Goal: Information Seeking & Learning: Learn about a topic

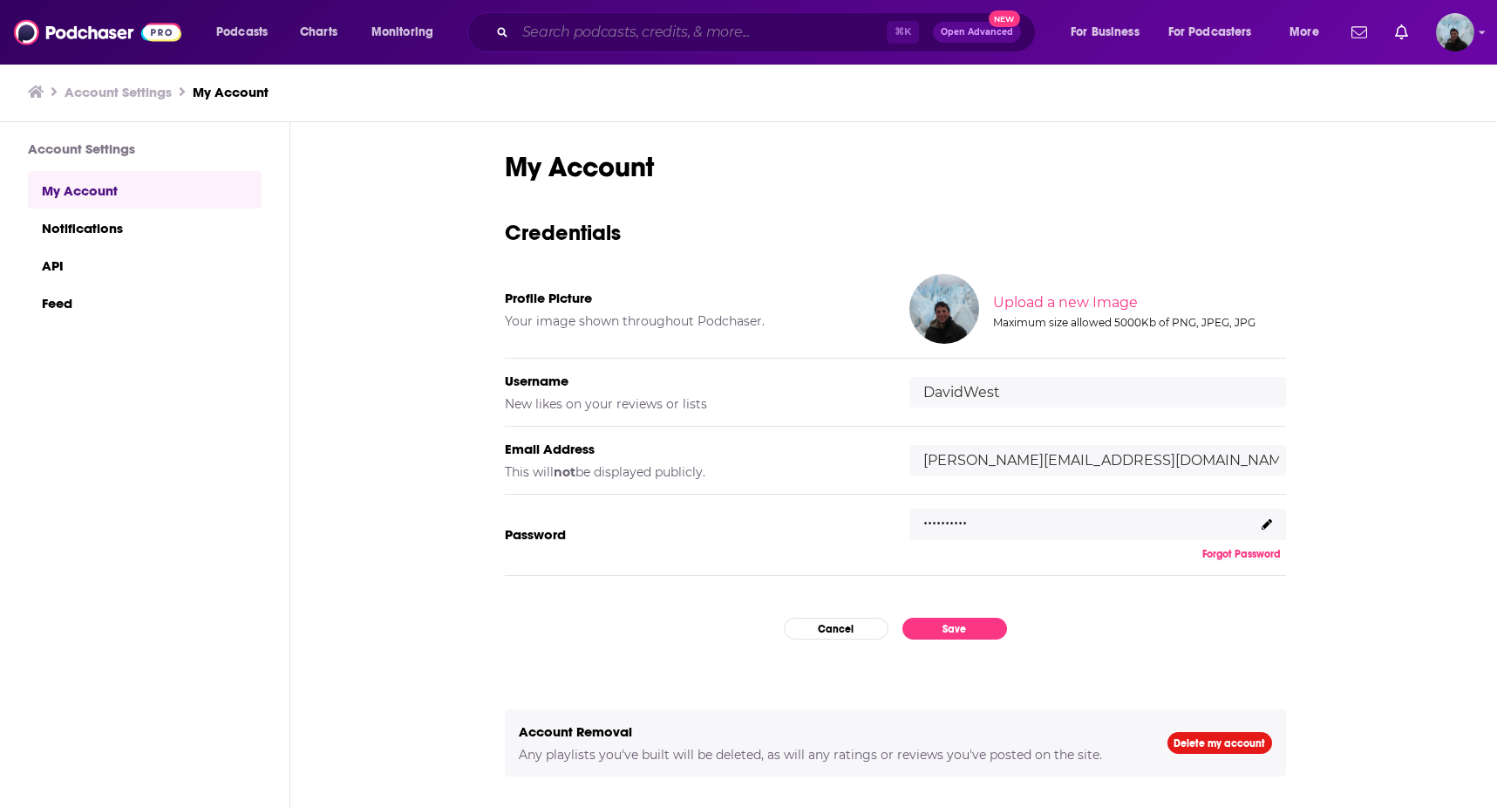
click at [576, 26] on input "Search podcasts, credits, & more..." at bounding box center [700, 32] width 371 height 28
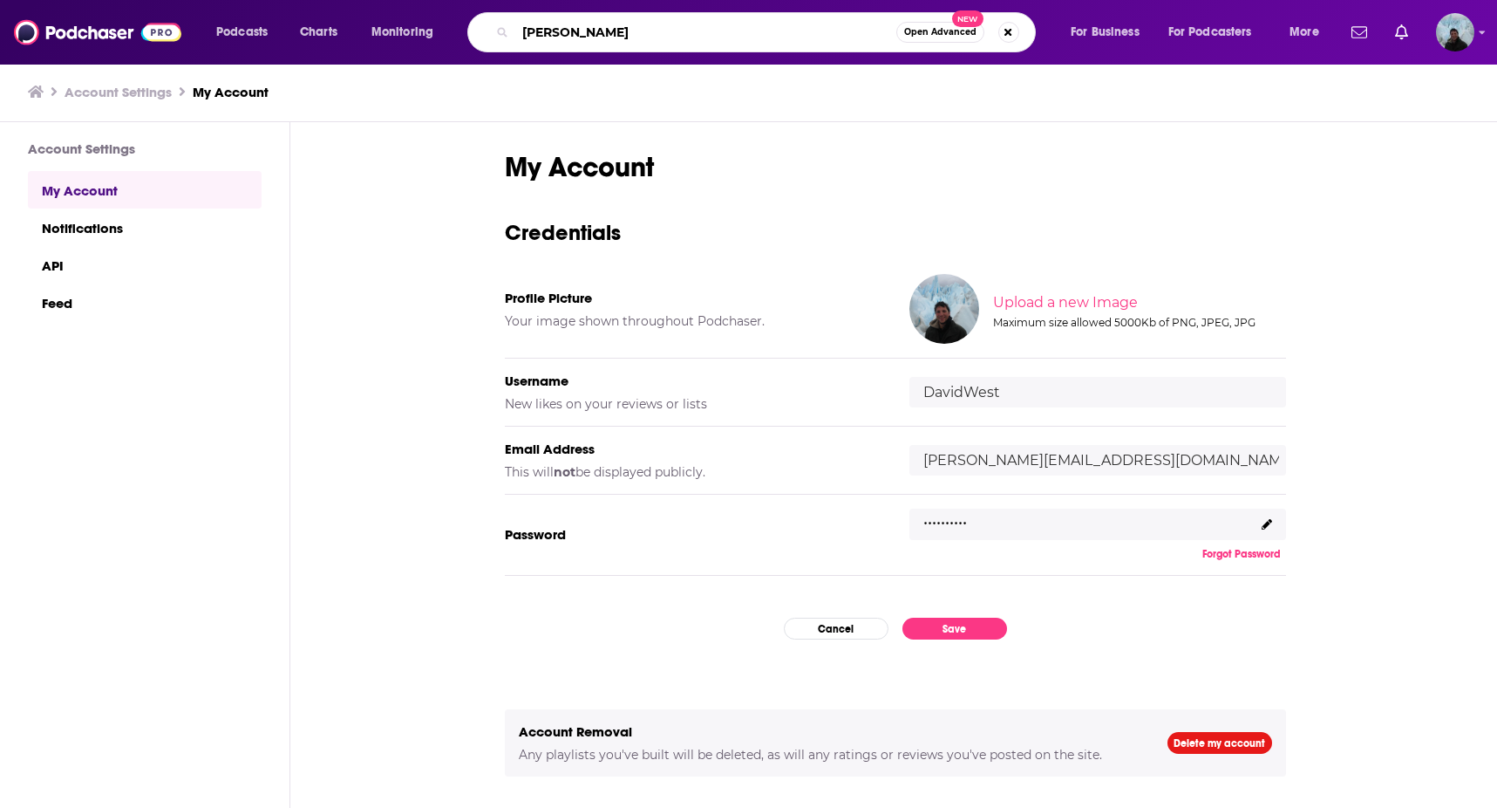
type input "[PERSON_NAME]"
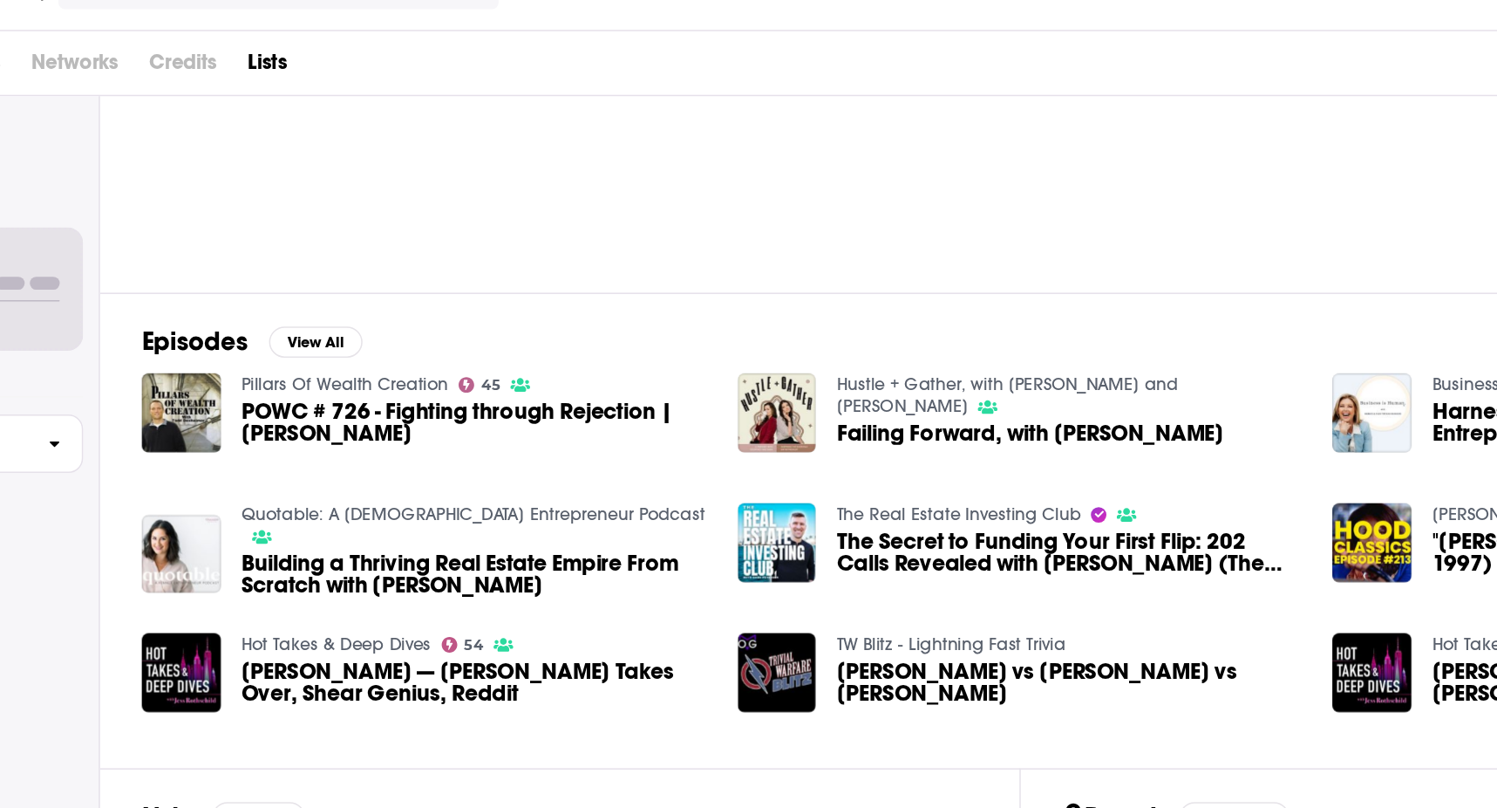
scroll to position [120, 0]
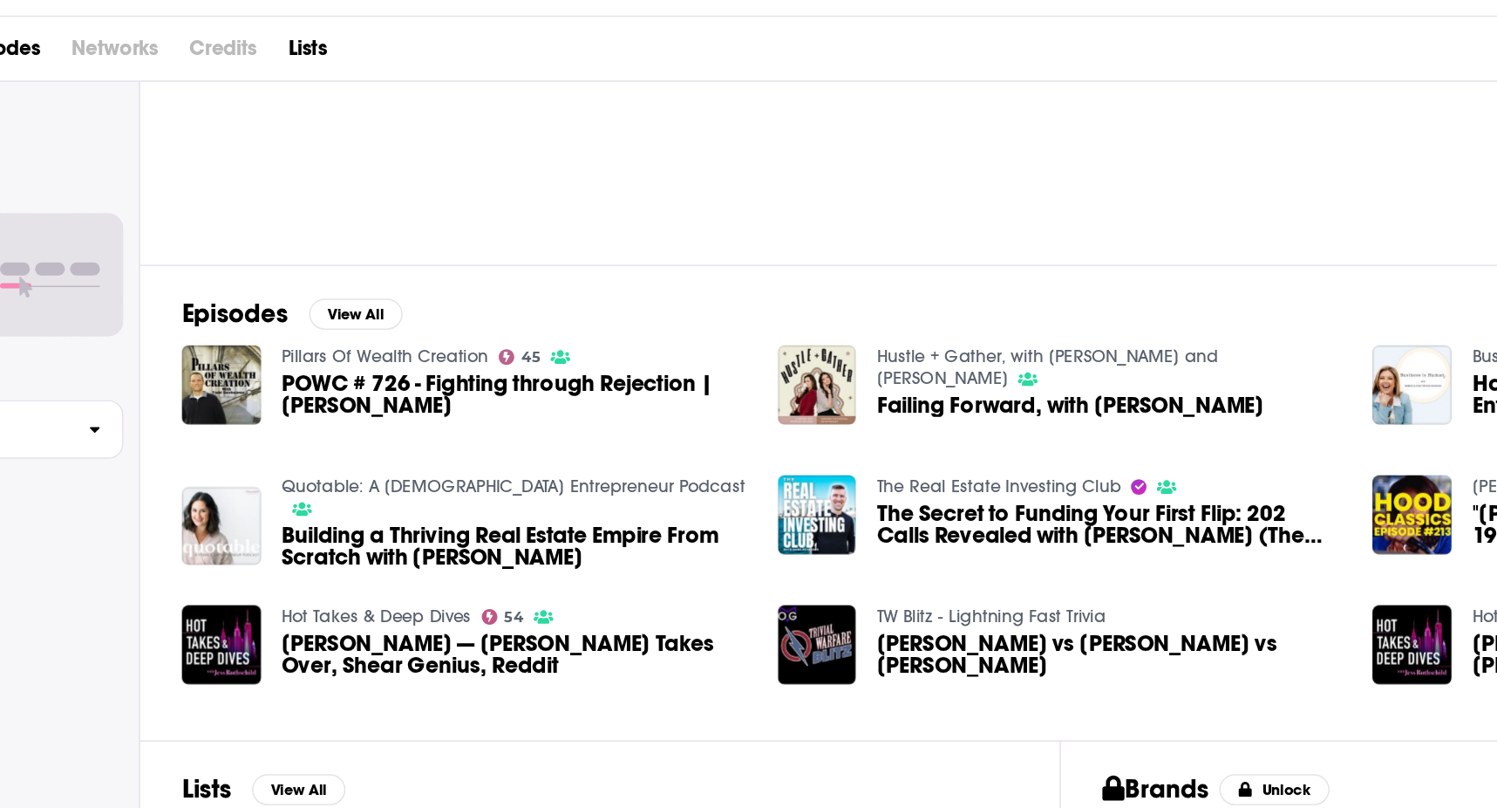
click at [495, 467] on span "Building a Thriving Real Estate Empire From Scratch with [PERSON_NAME]" at bounding box center [513, 482] width 312 height 30
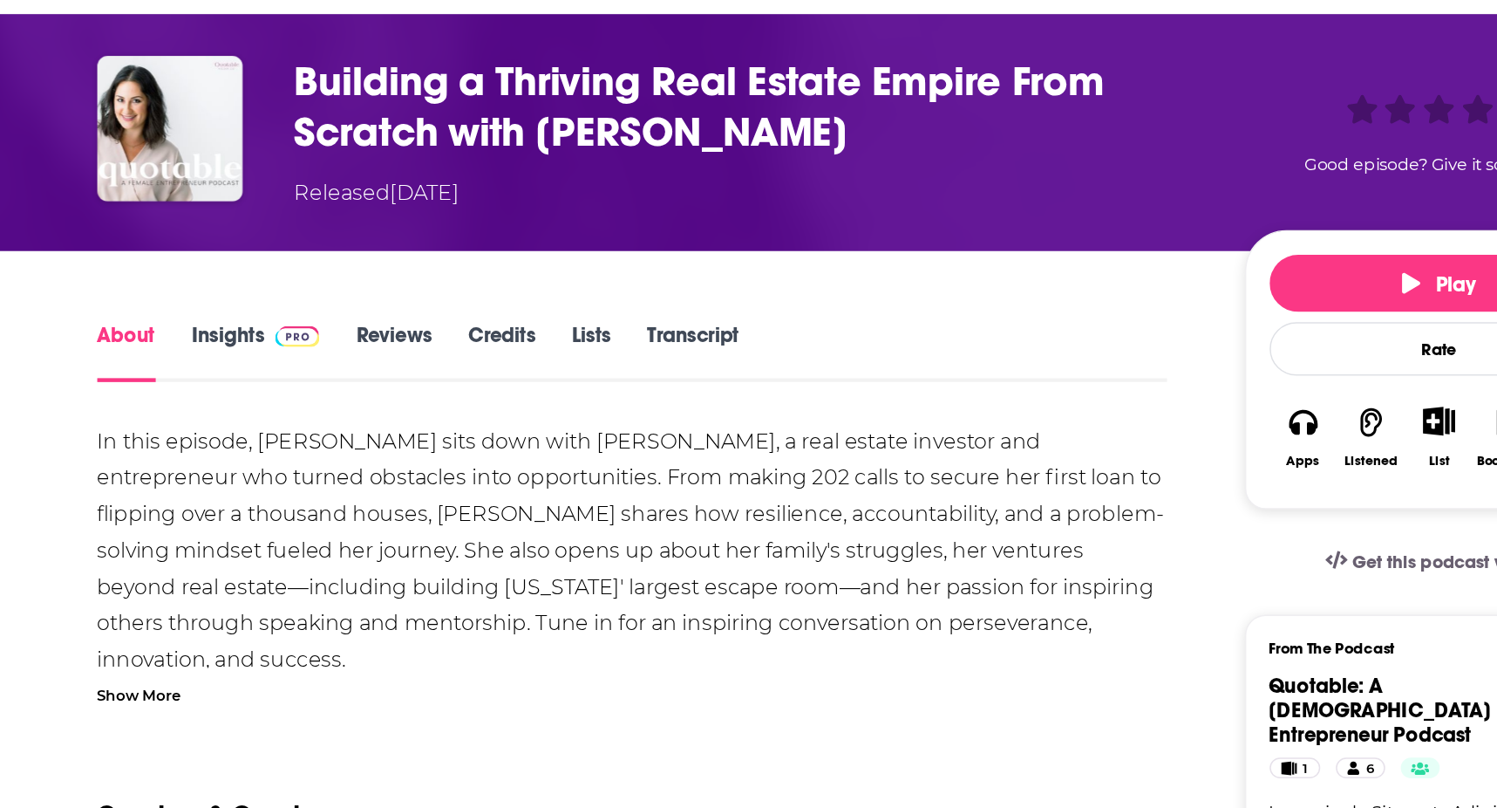
click at [319, 349] on link "Insights" at bounding box center [339, 351] width 86 height 40
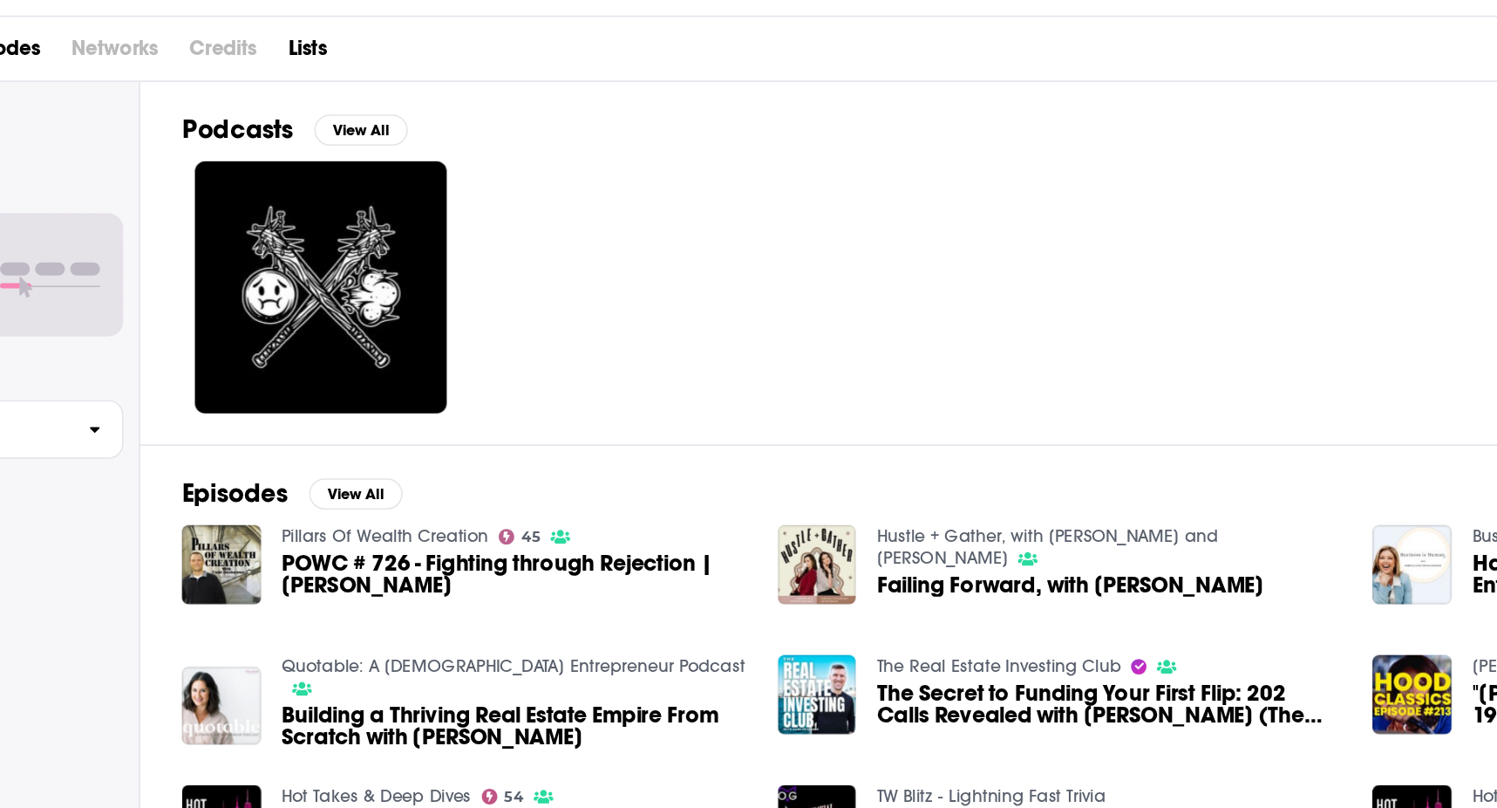
click at [494, 494] on span "POWC # 726 - Fighting through Rejection | [PERSON_NAME]" at bounding box center [513, 500] width 312 height 30
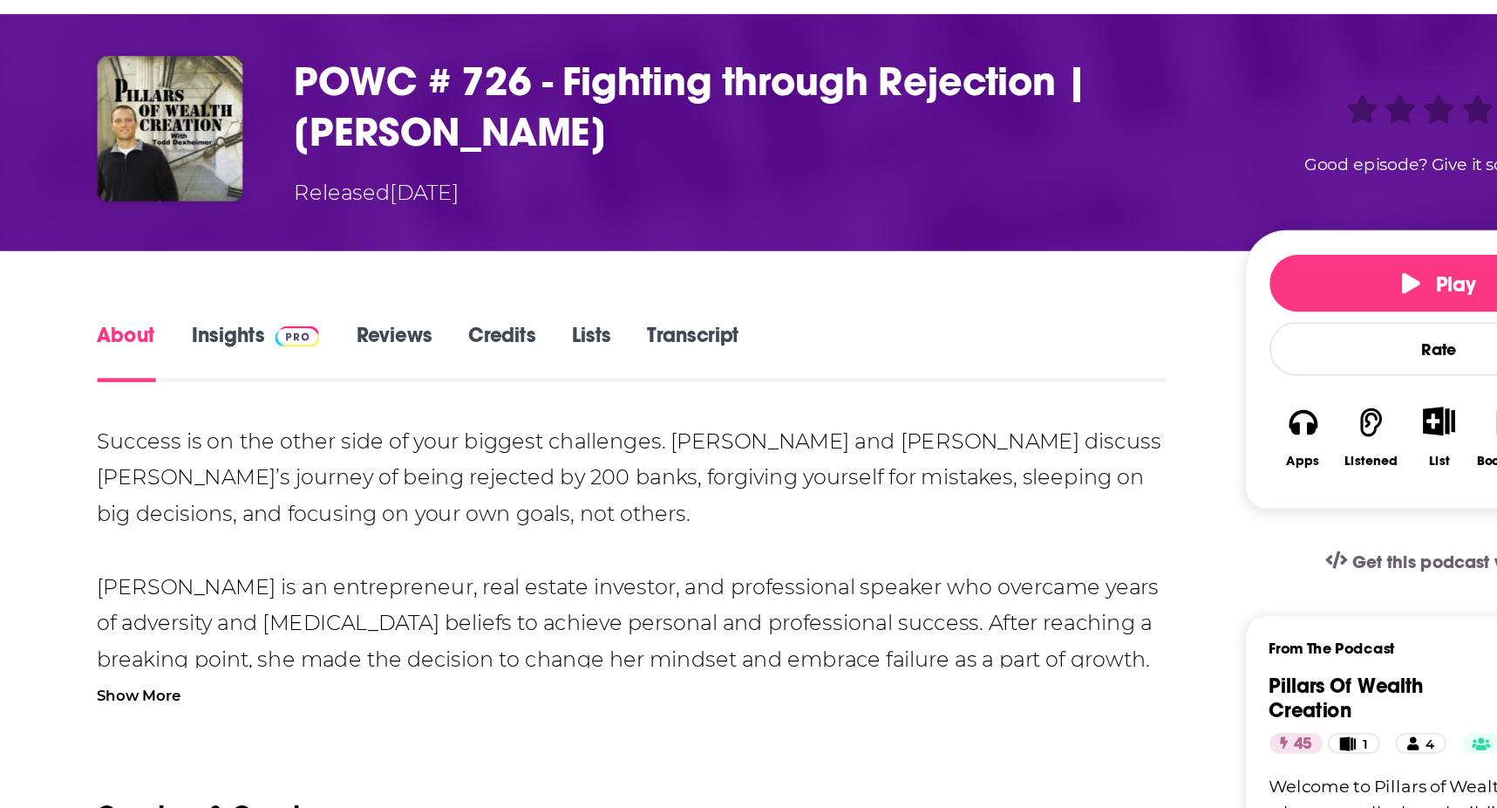
click at [321, 342] on link "Insights" at bounding box center [339, 351] width 86 height 40
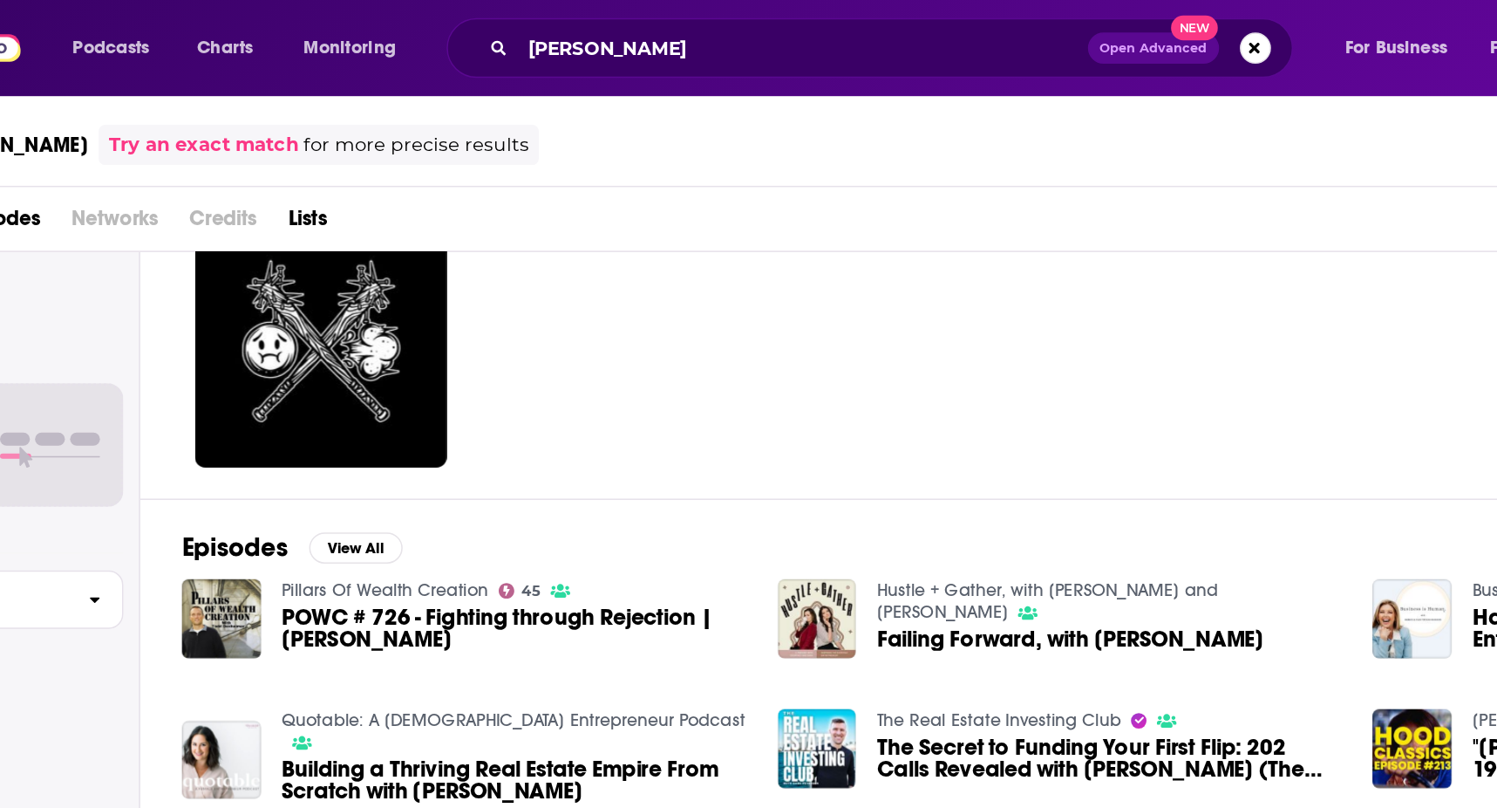
scroll to position [120, 0]
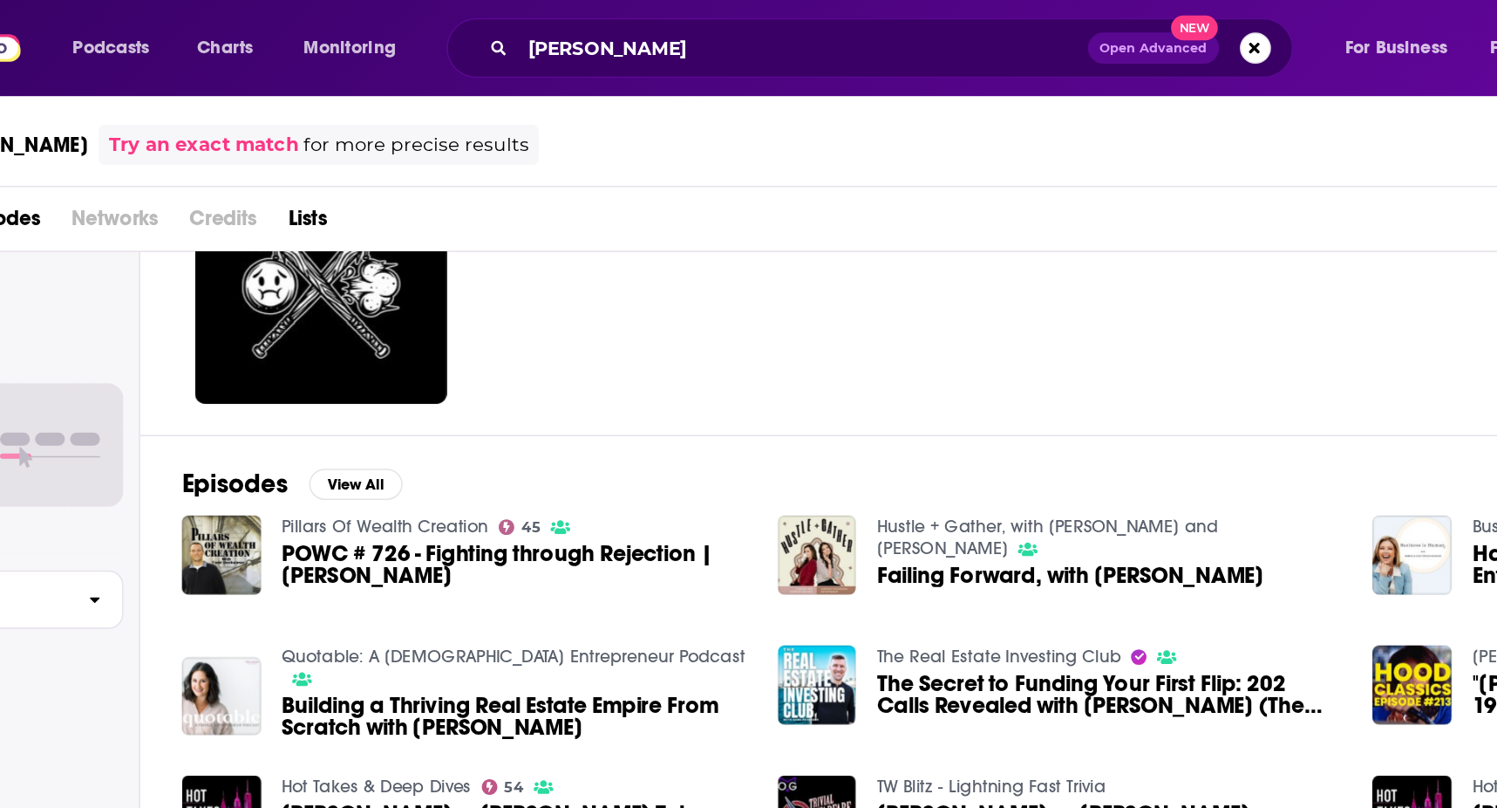
click at [815, 379] on span "Failing Forward, with [PERSON_NAME]" at bounding box center [886, 386] width 260 height 15
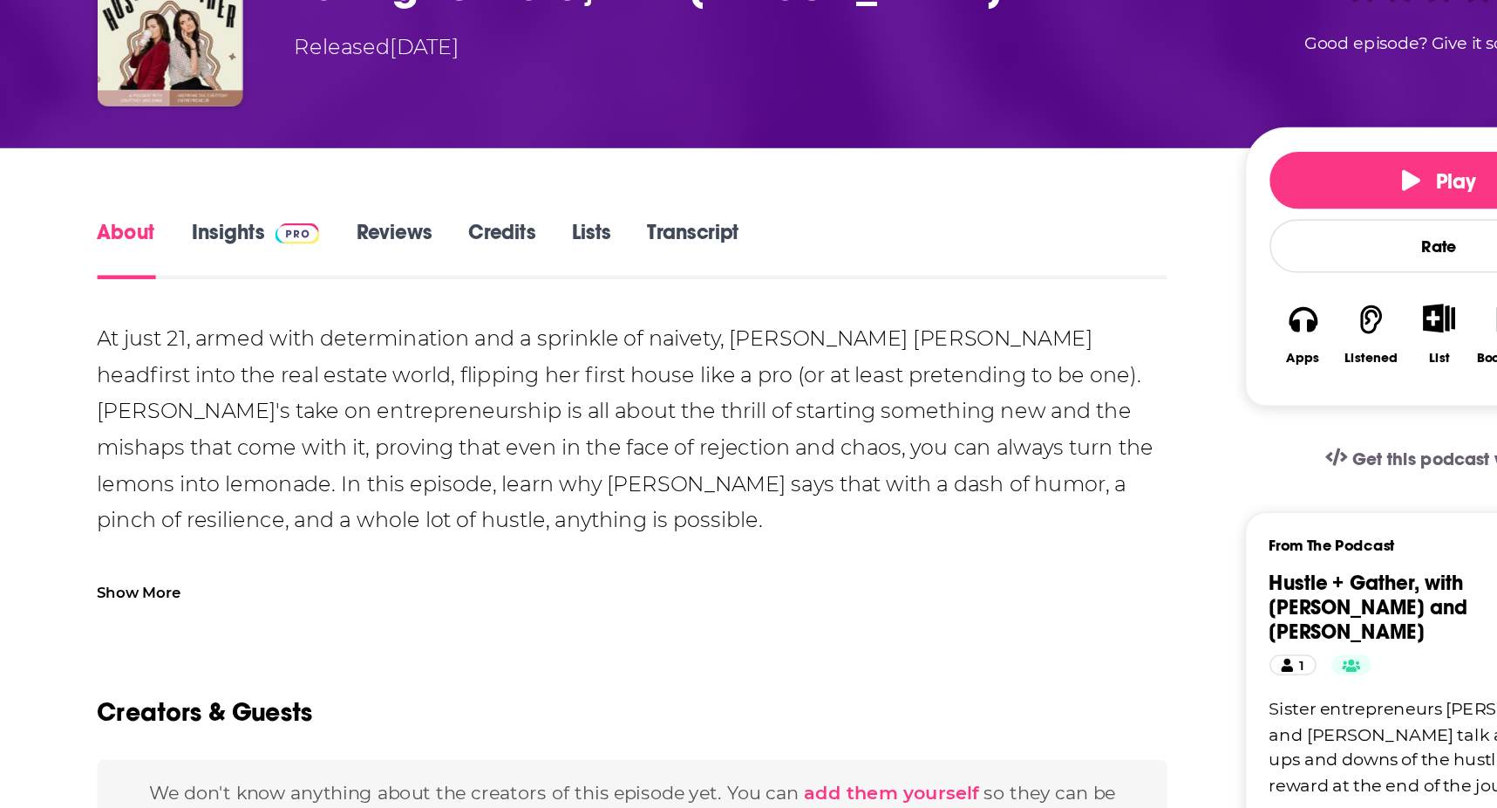
click at [331, 332] on link "Insights" at bounding box center [339, 345] width 86 height 40
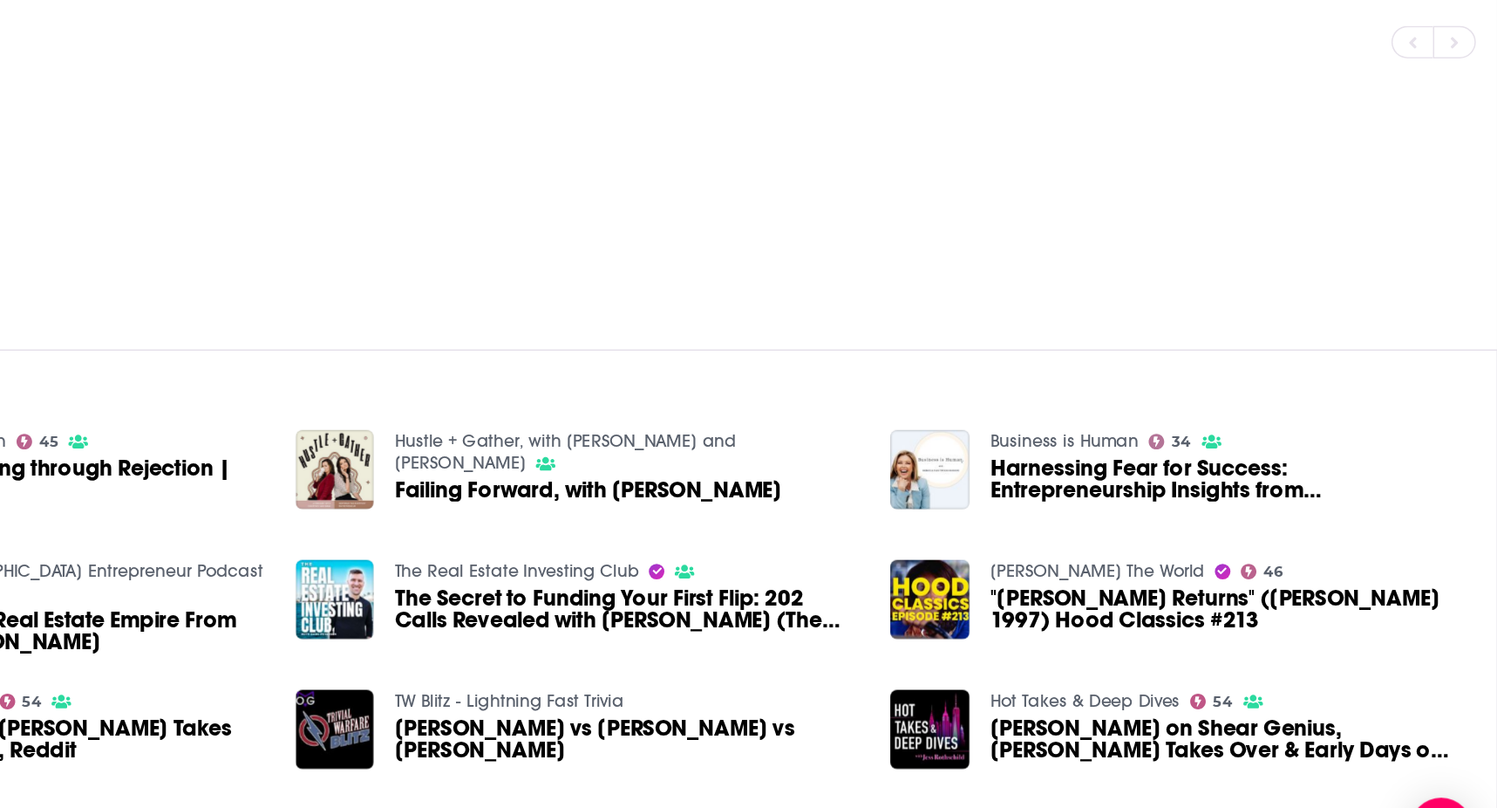
click at [1215, 485] on span "Harnessing Fear for Success: Entrepreneurship Insights from [PERSON_NAME]" at bounding box center [1312, 500] width 312 height 30
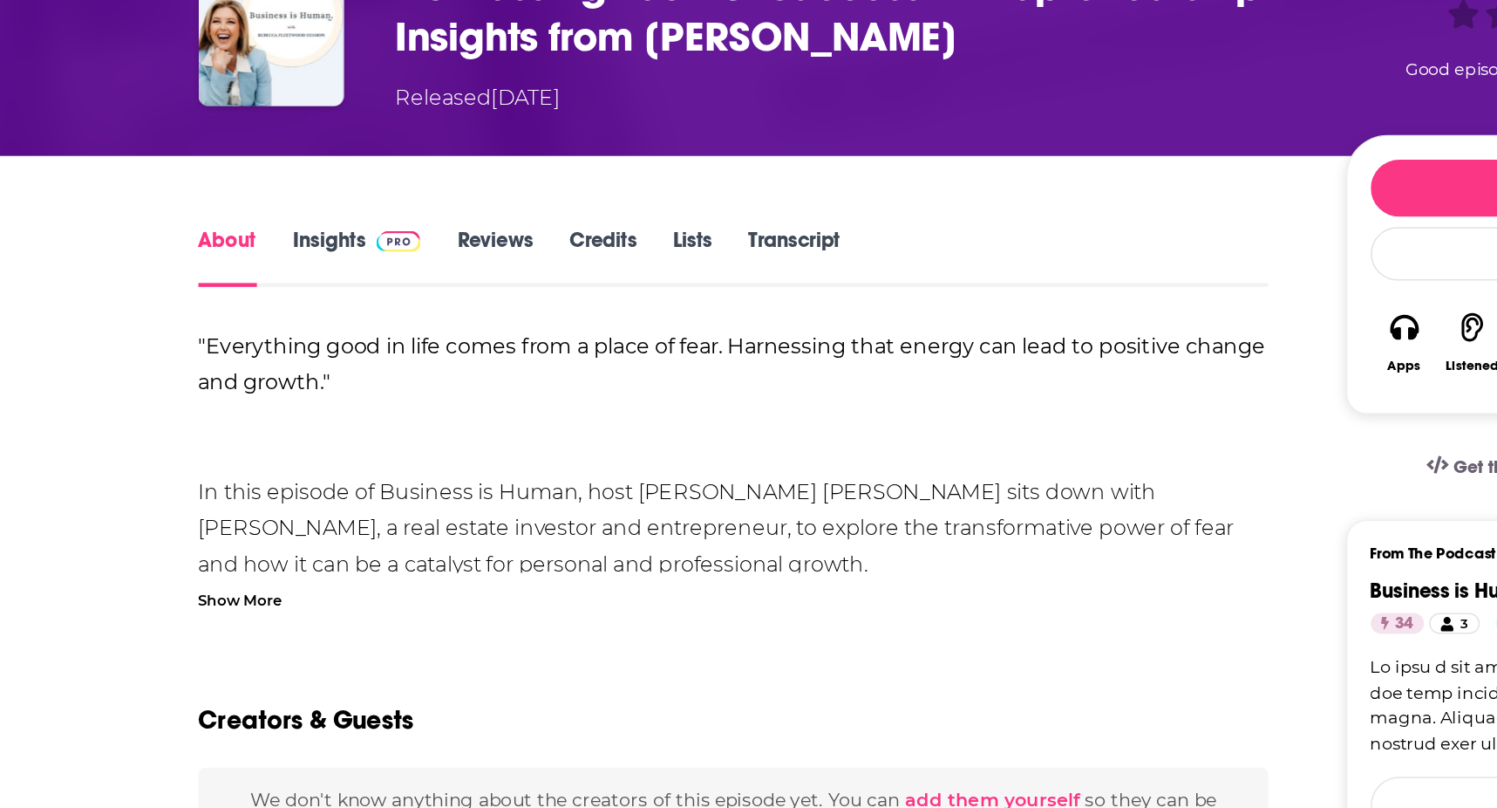
click at [347, 340] on span at bounding box center [363, 339] width 37 height 17
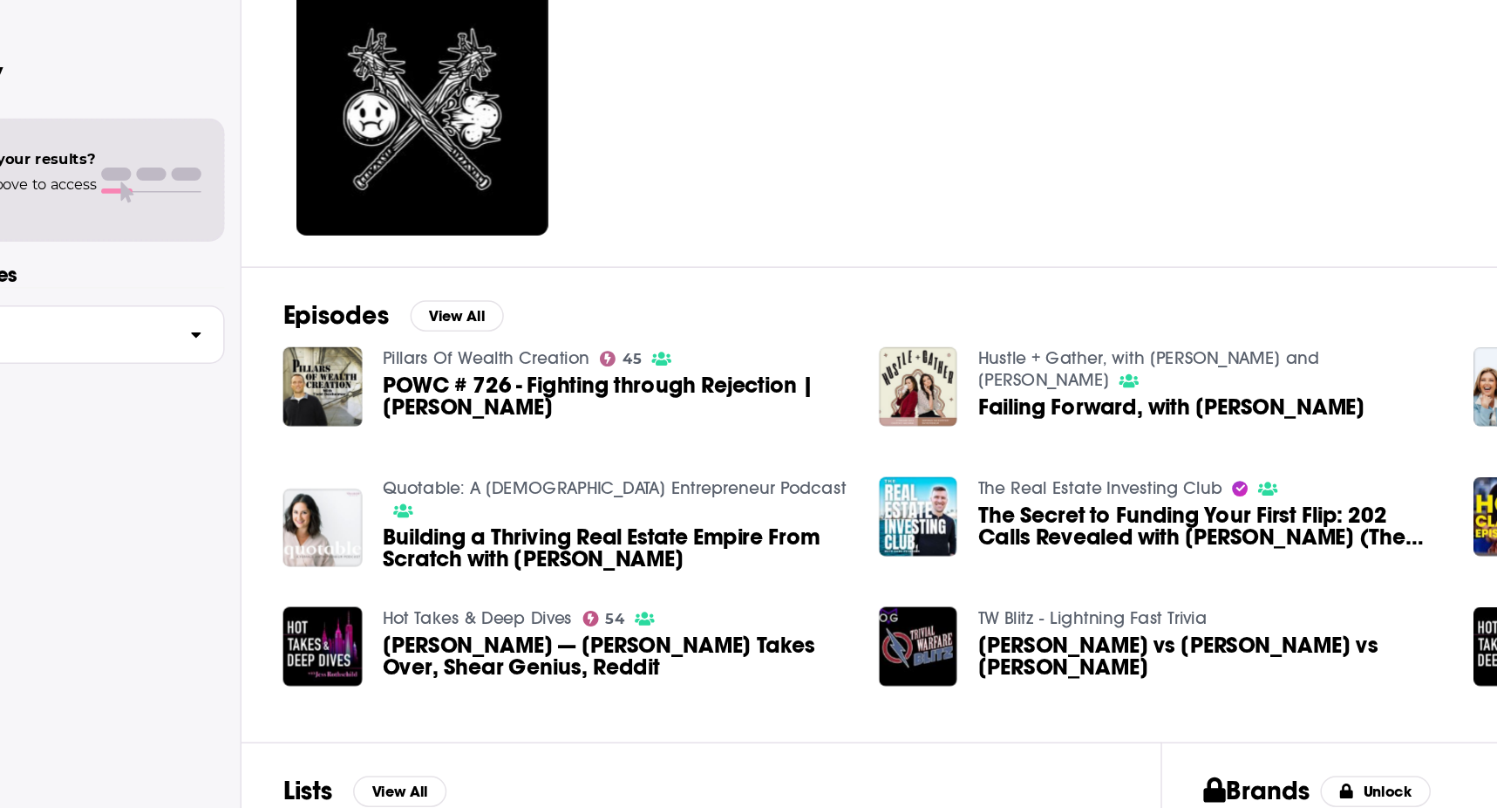
scroll to position [79, 0]
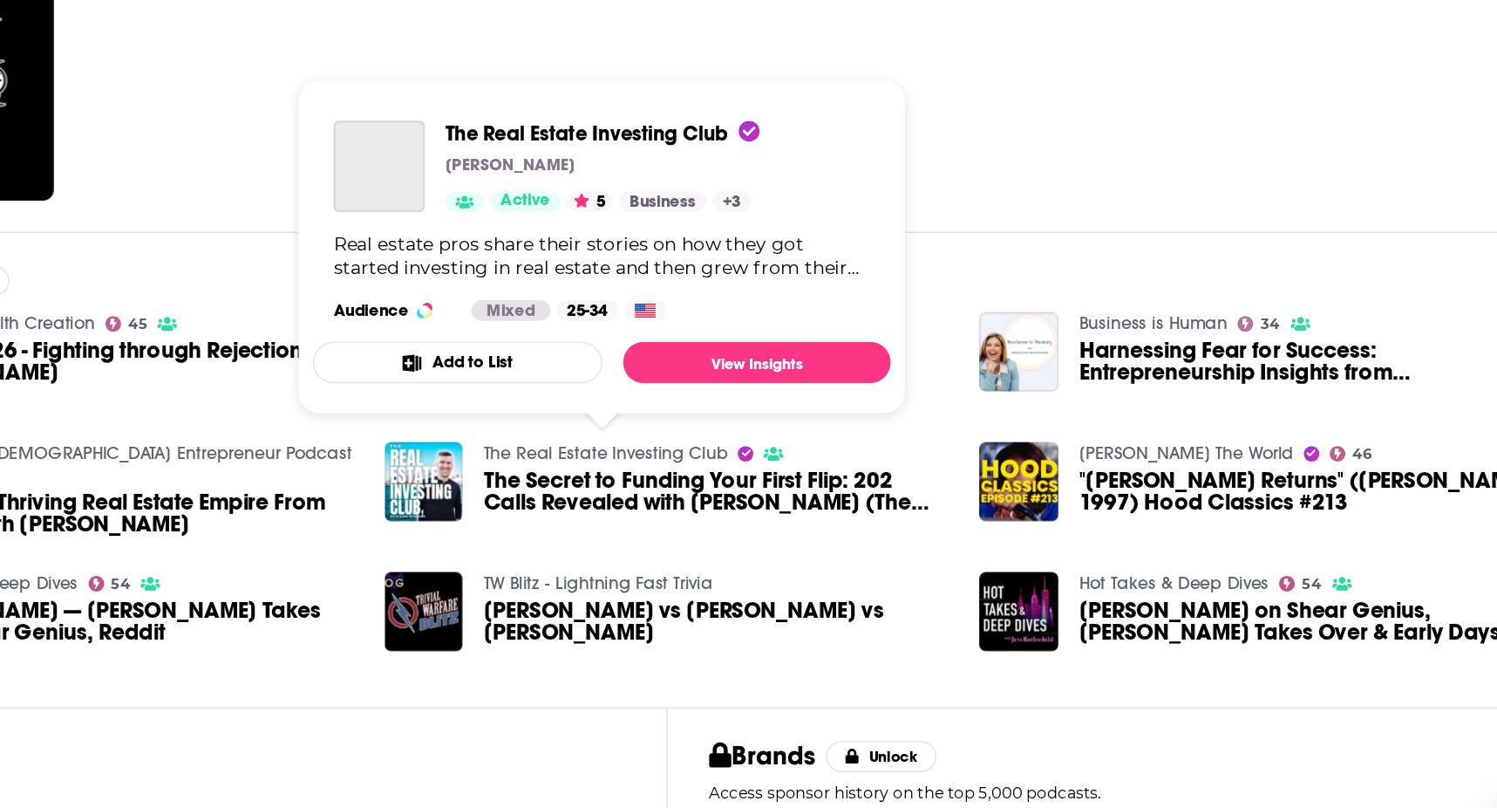
click at [835, 482] on link "The Real Estate Investing Club" at bounding box center [838, 481] width 164 height 15
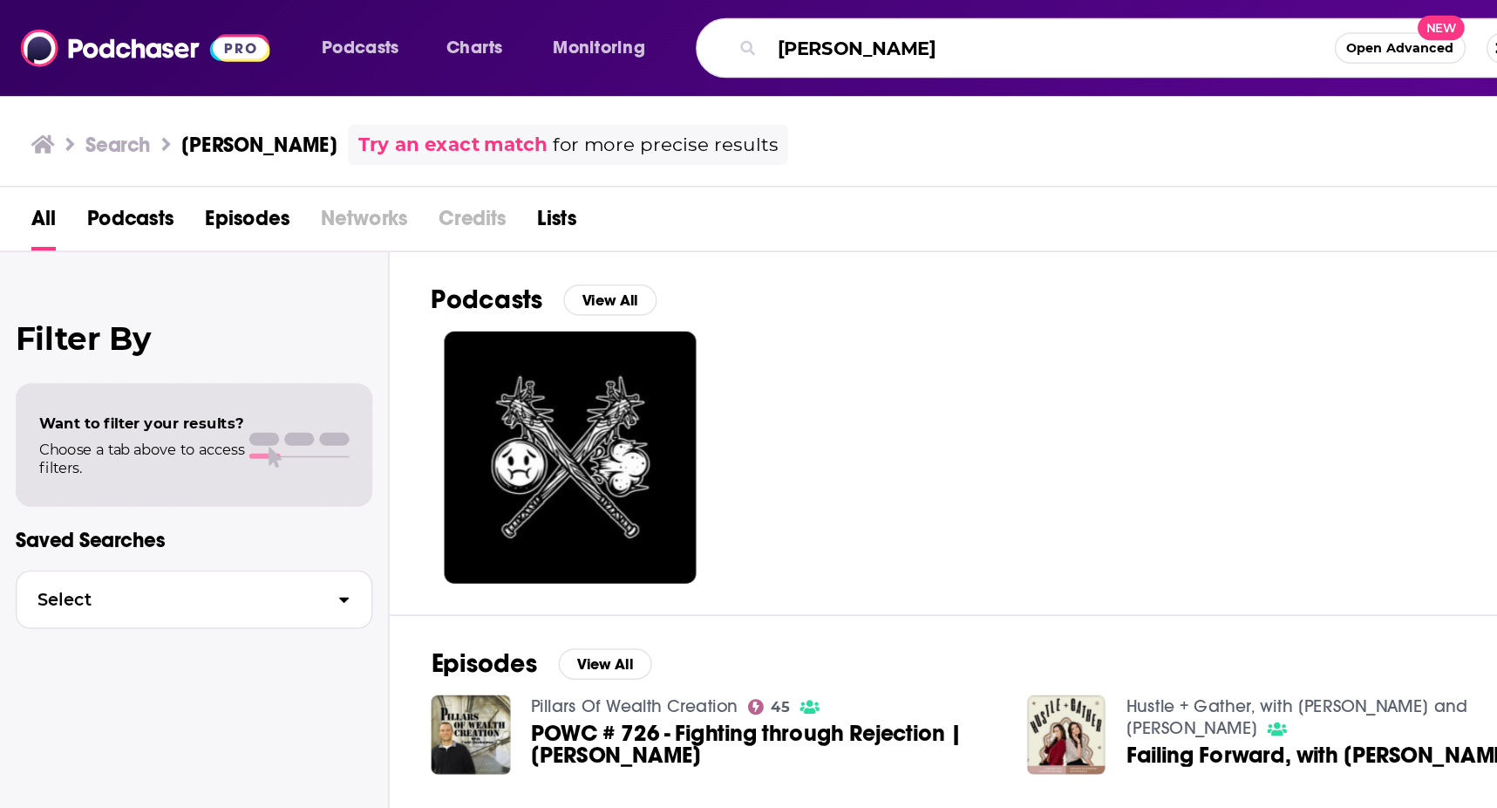
drag, startPoint x: 625, startPoint y: 31, endPoint x: 496, endPoint y: 17, distance: 129.7
click at [498, 17] on div "[PERSON_NAME] Open Advanced New" at bounding box center [751, 32] width 569 height 40
type input "[PERSON_NAME]"
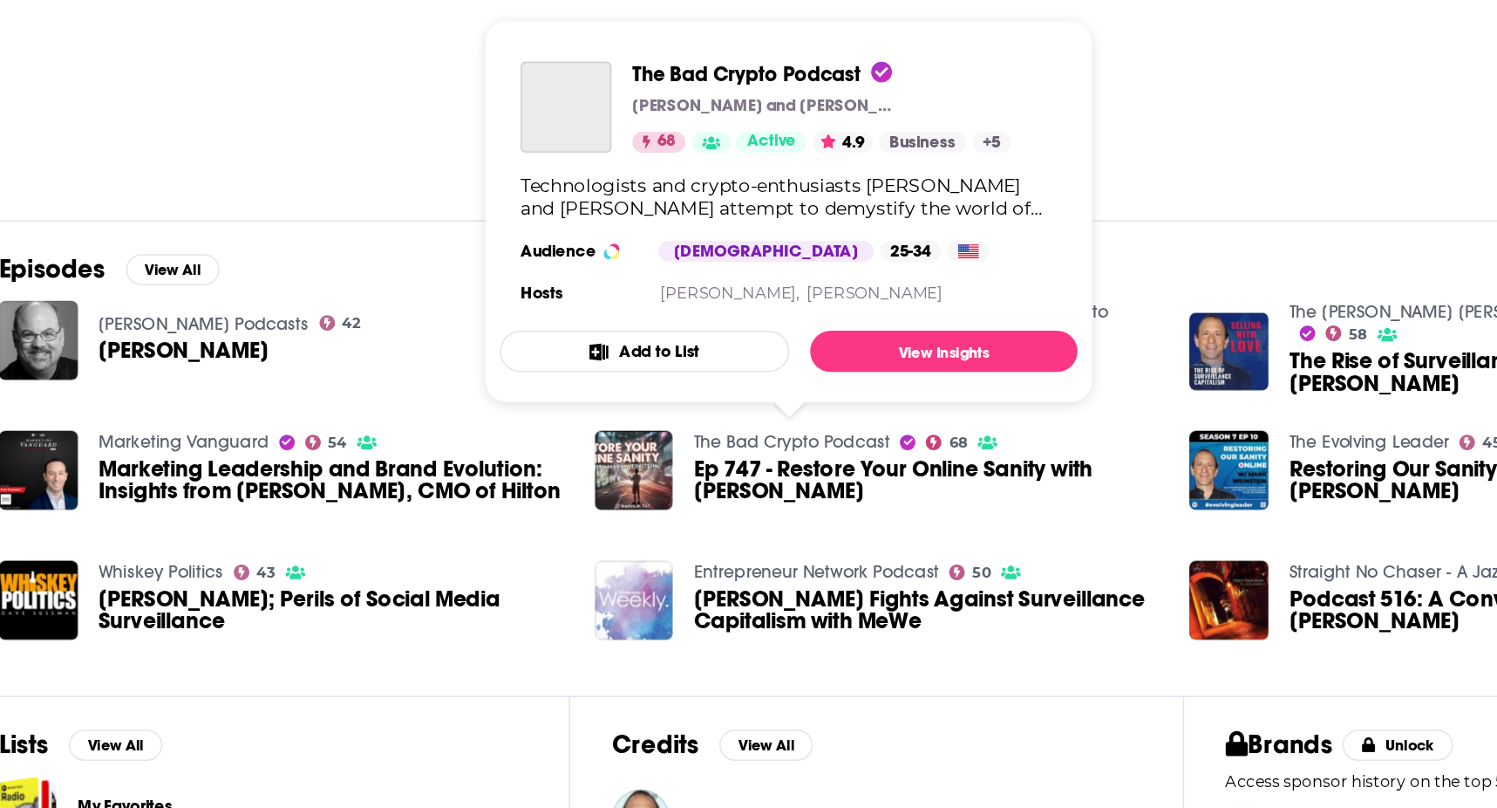
click at [821, 554] on link "The Bad Crypto Podcast" at bounding box center [822, 561] width 132 height 15
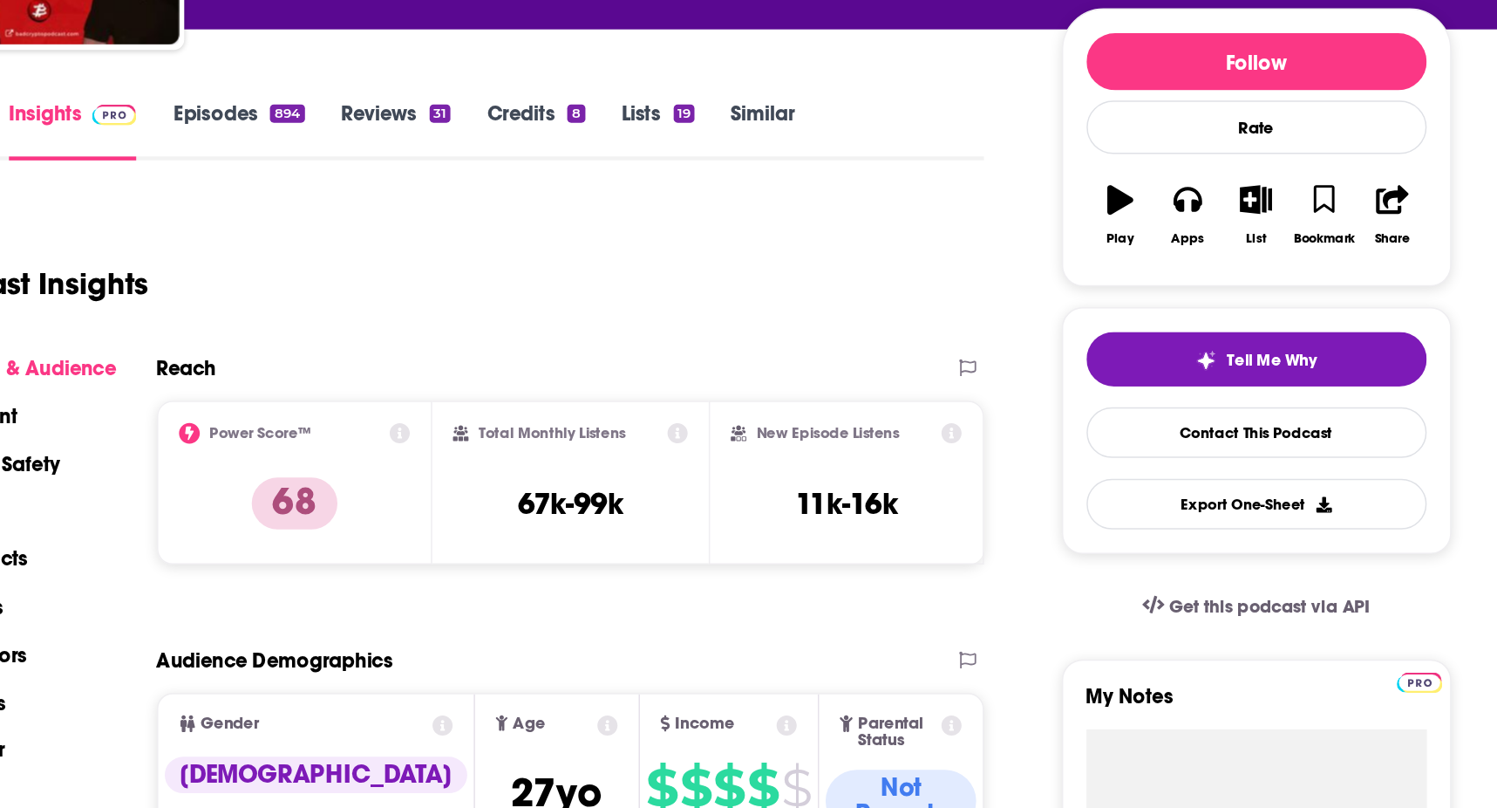
scroll to position [21, 0]
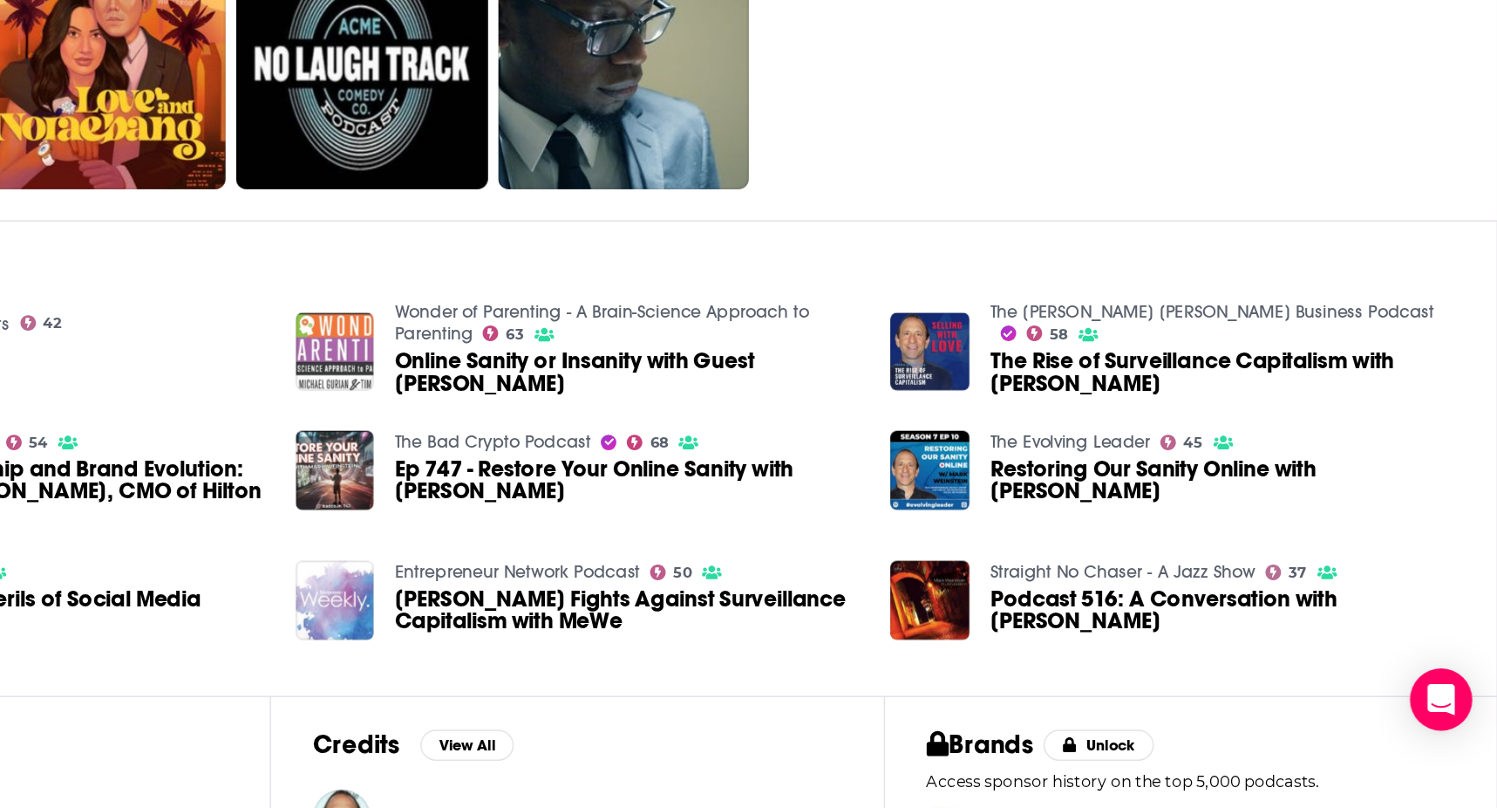
click at [1216, 501] on span "The Rise of Surveillance Capitalism with [PERSON_NAME]" at bounding box center [1312, 515] width 312 height 30
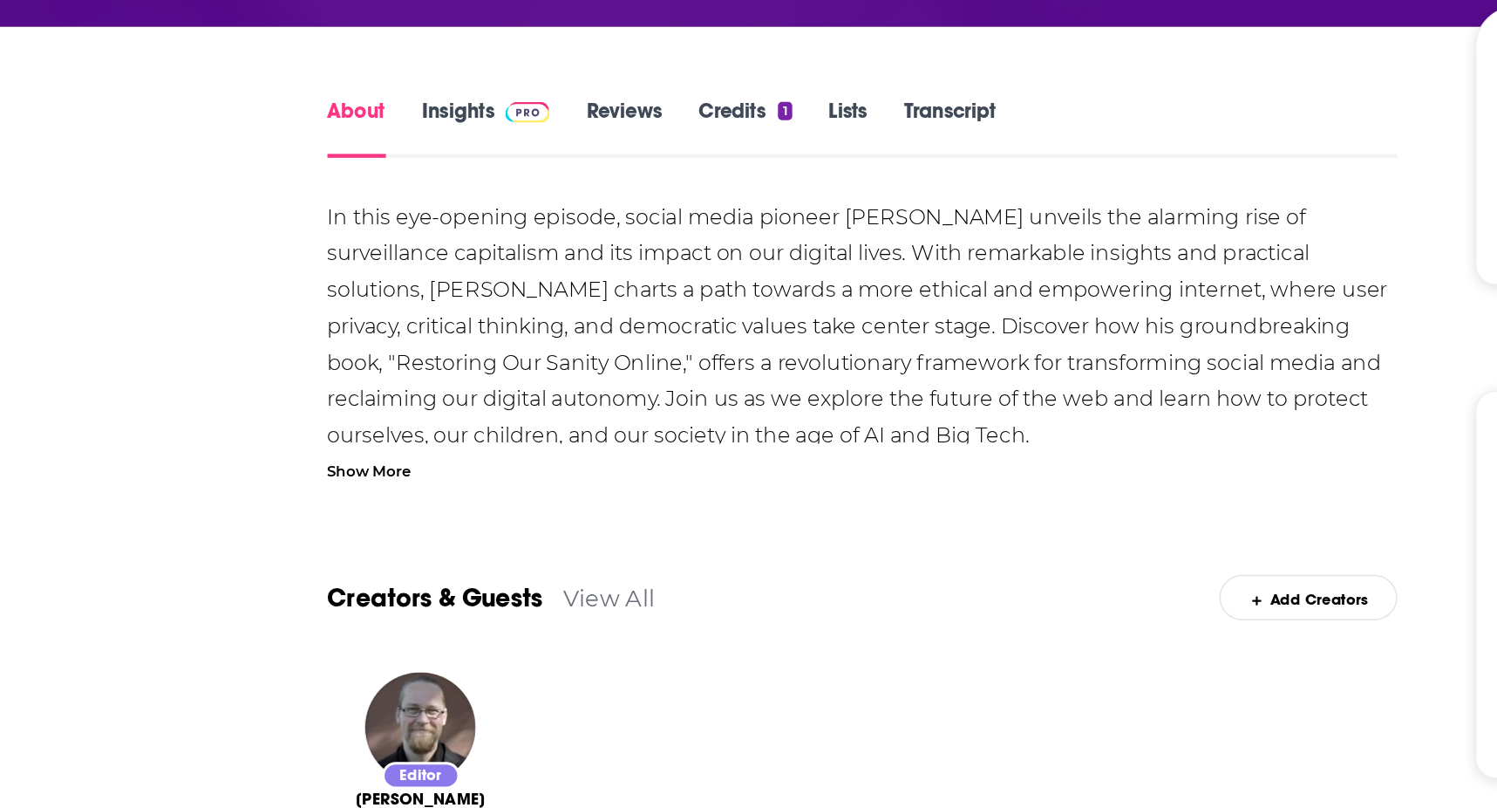
click at [317, 338] on link "Insights" at bounding box center [339, 351] width 86 height 40
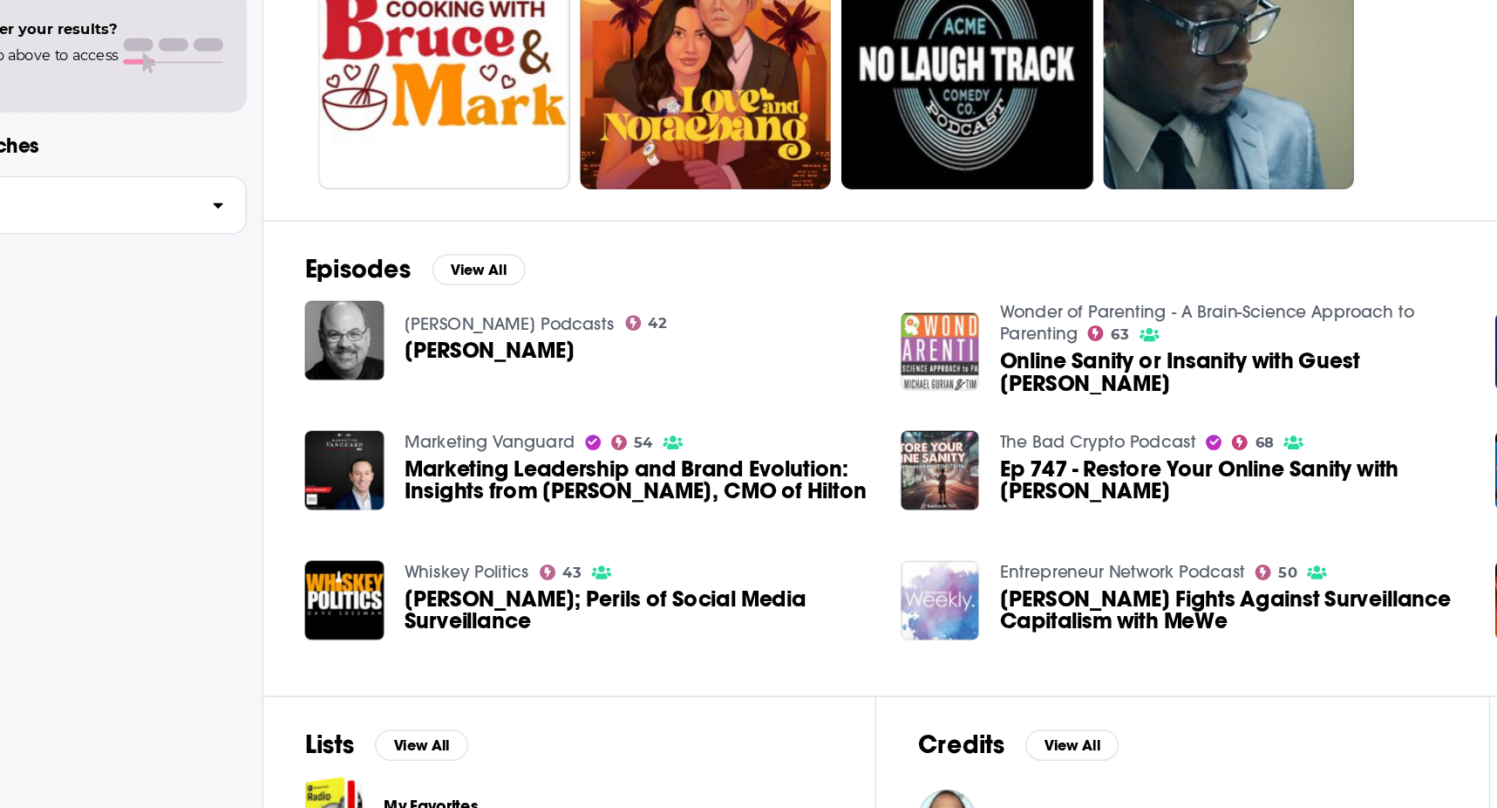
scroll to position [128, 0]
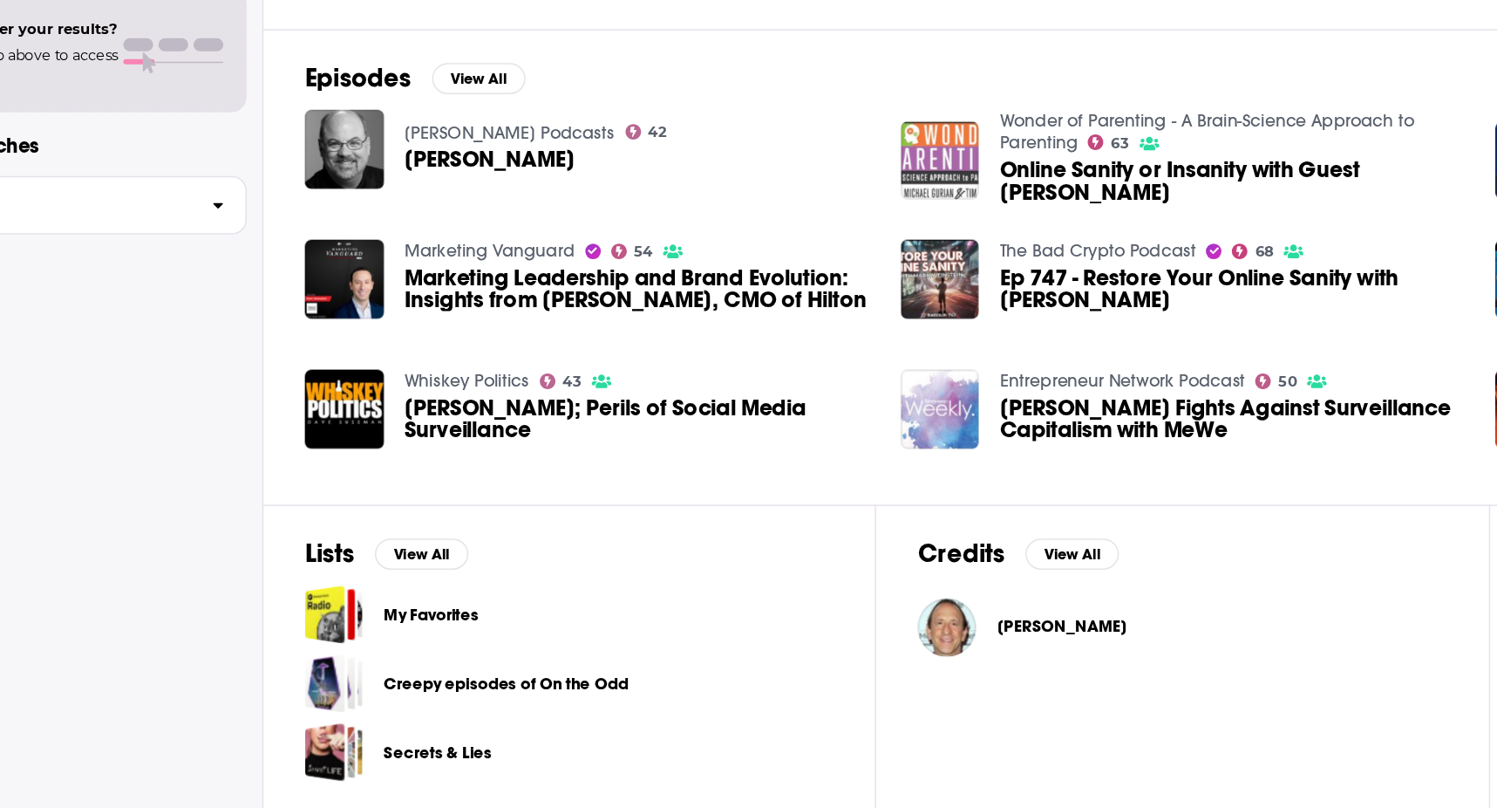
click at [778, 678] on span "[PERSON_NAME]" at bounding box center [797, 685] width 87 height 14
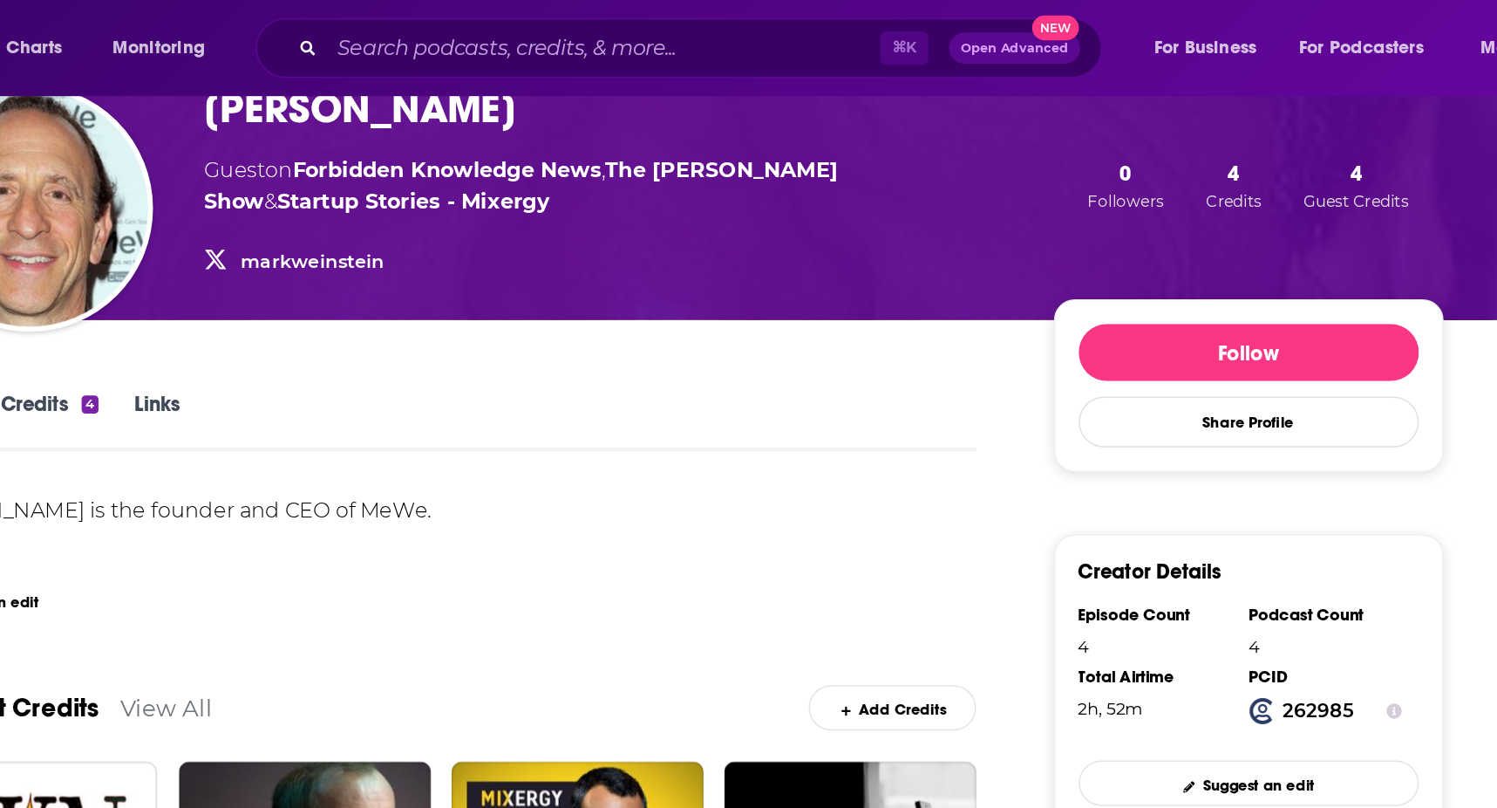
scroll to position [75, 0]
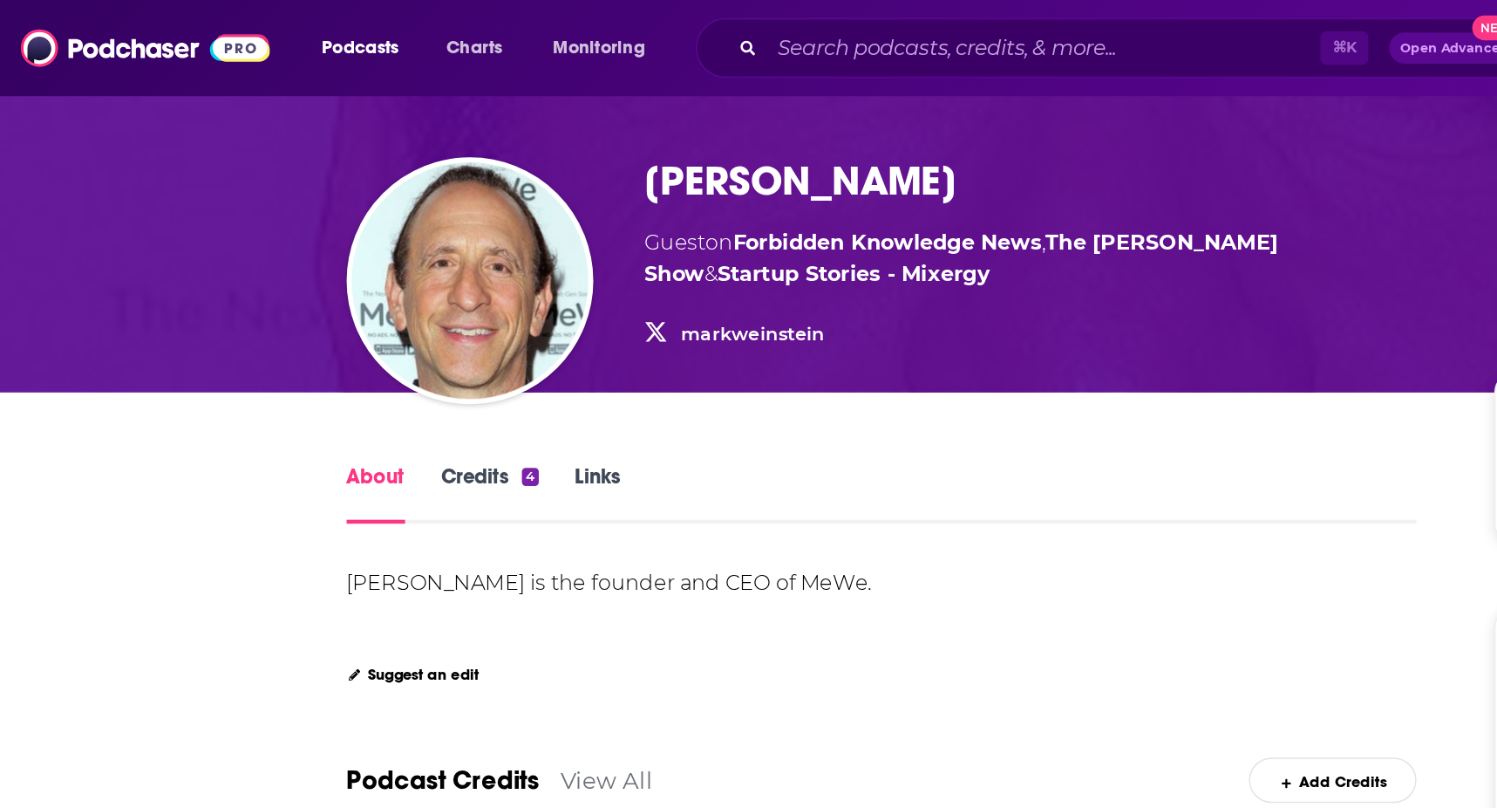
click at [345, 323] on link "Credits 4" at bounding box center [328, 331] width 65 height 40
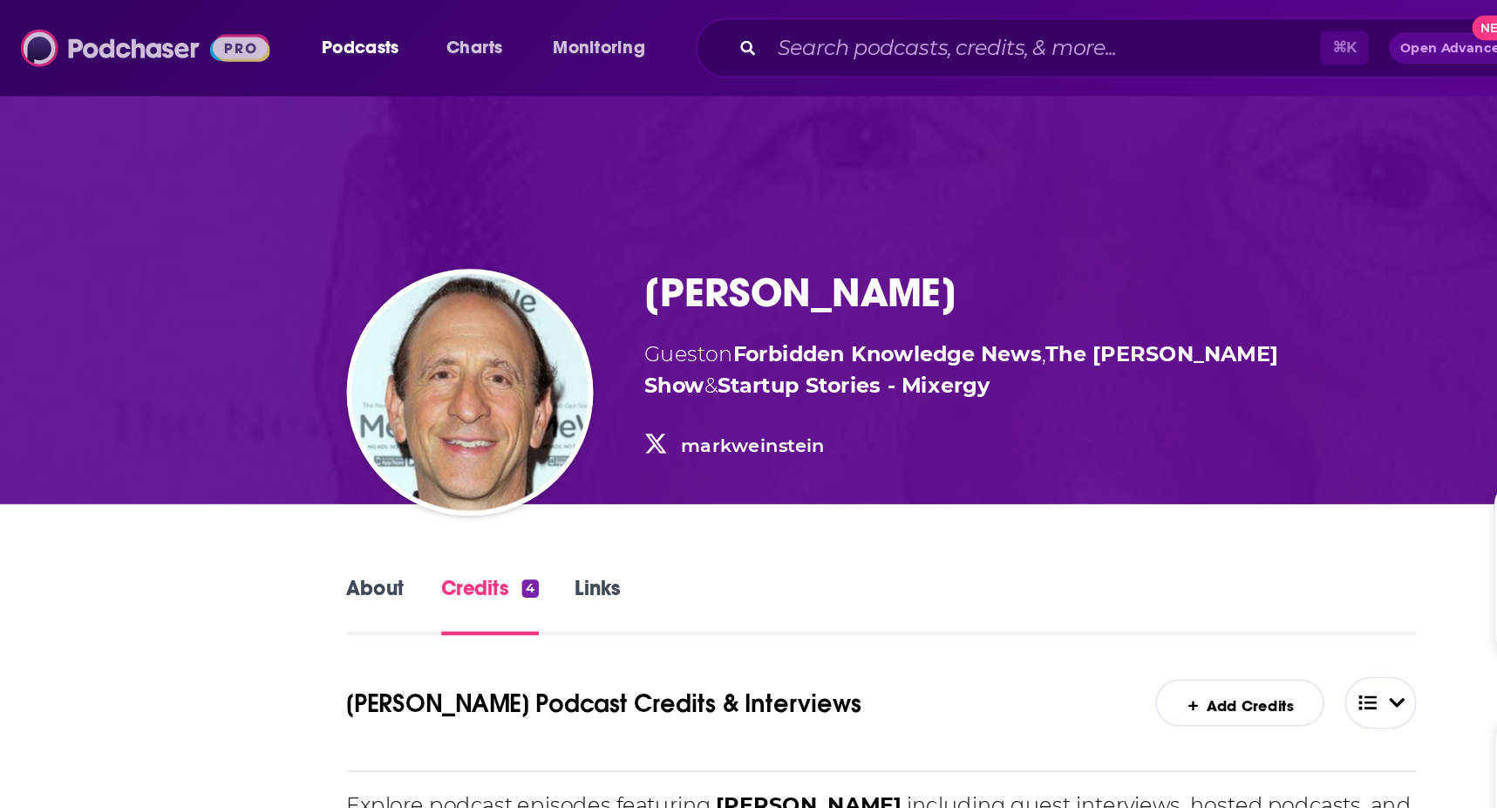
click at [54, 36] on img at bounding box center [97, 32] width 167 height 33
